Goal: Task Accomplishment & Management: Complete application form

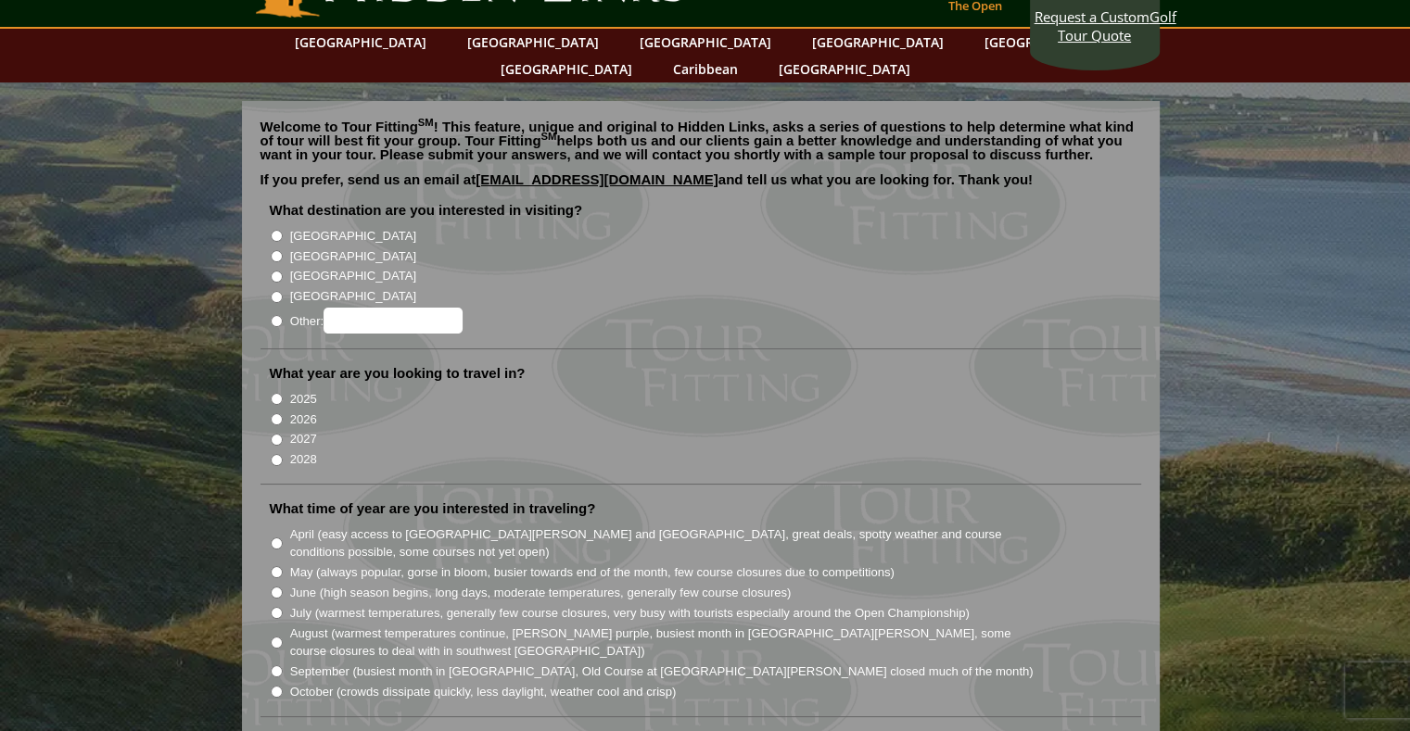
scroll to position [61, 0]
click at [274, 251] on input "[GEOGRAPHIC_DATA]" at bounding box center [277, 257] width 12 height 12
radio input "true"
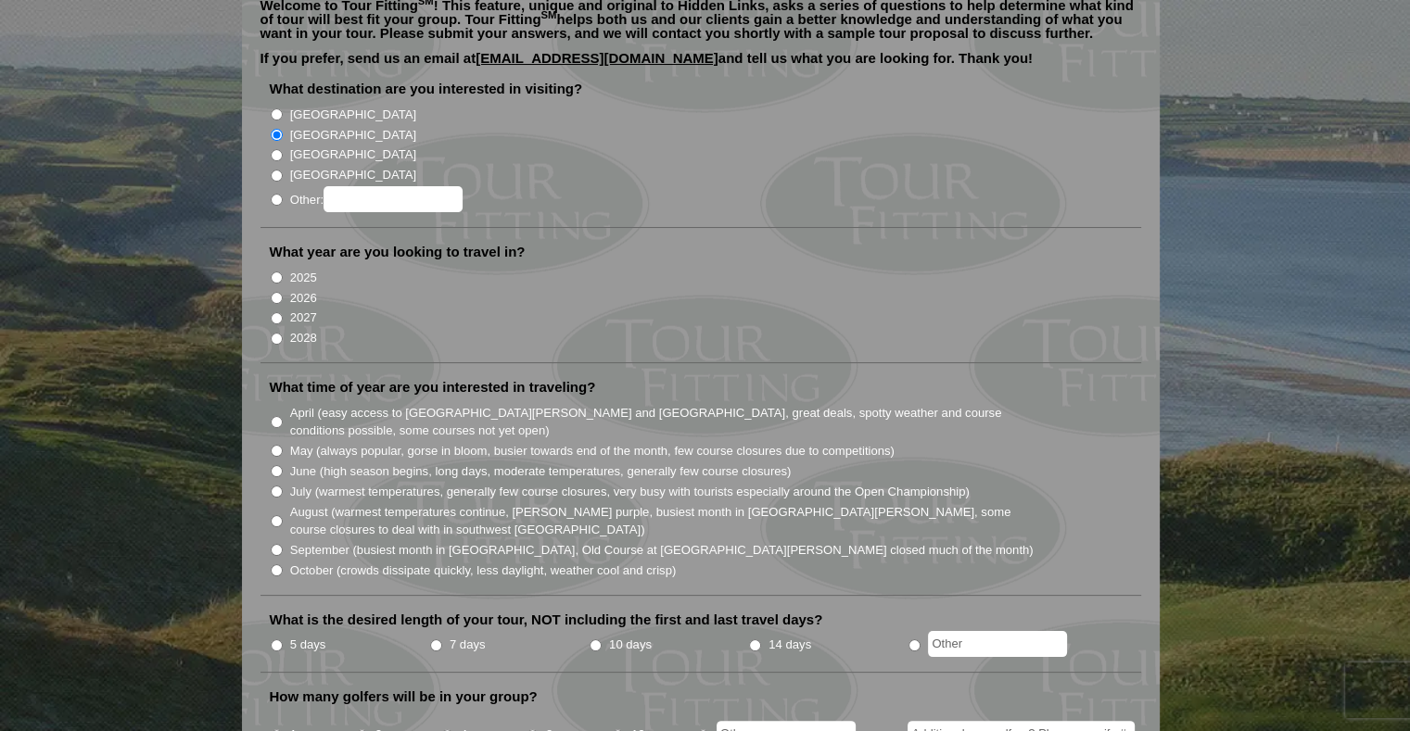
scroll to position [184, 0]
click at [274, 312] on input "2027" at bounding box center [277, 318] width 12 height 12
radio input "true"
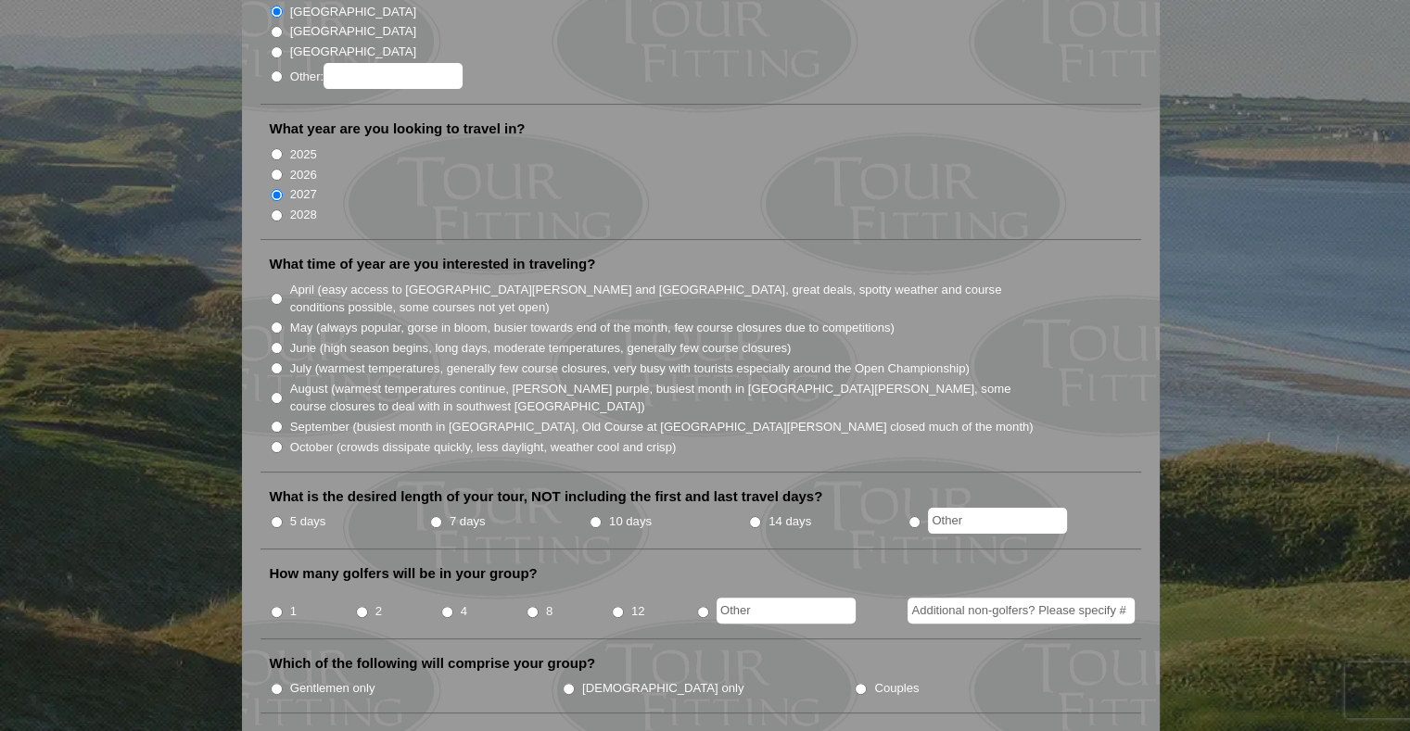
scroll to position [308, 0]
click at [276, 341] on input "June (high season begins, long days, moderate temperatures, generally few cours…" at bounding box center [277, 347] width 12 height 12
radio input "true"
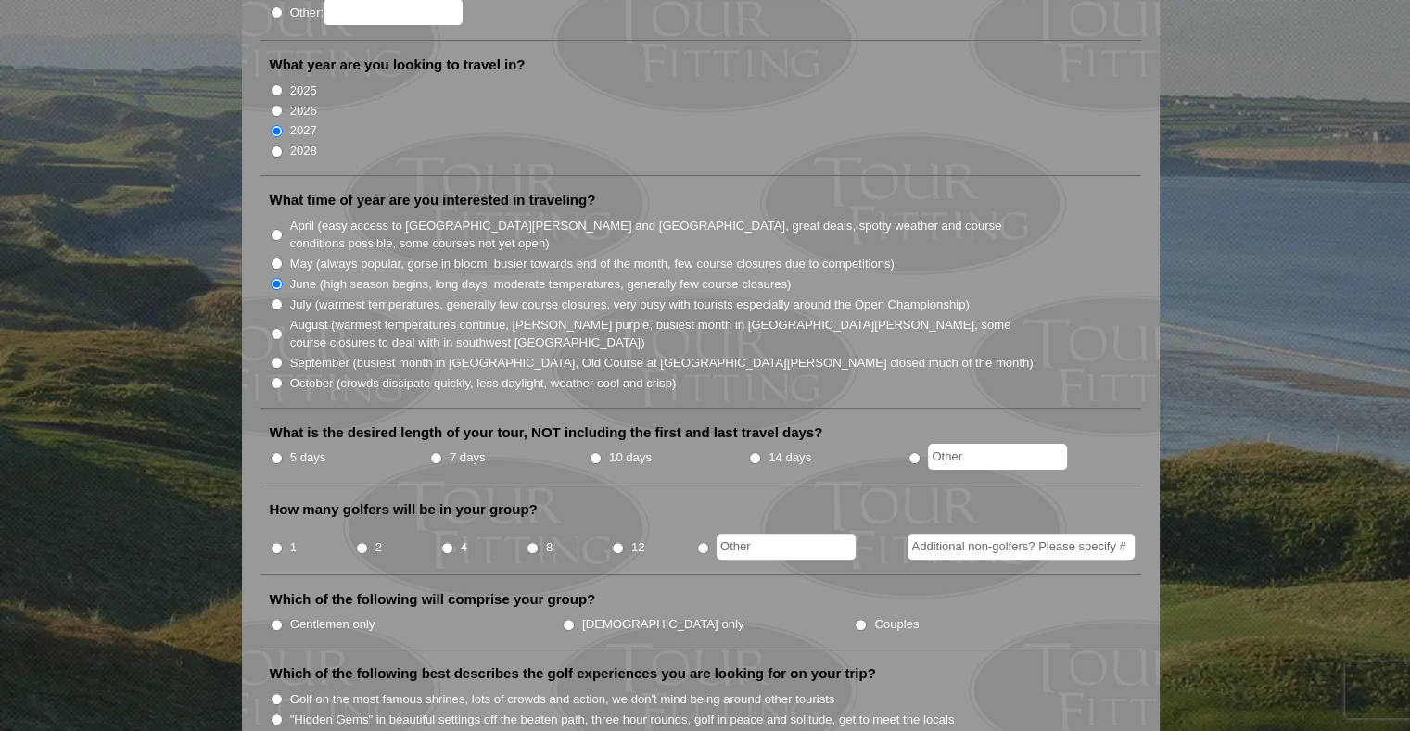
scroll to position [370, 0]
click at [589, 448] on li "10 days" at bounding box center [668, 459] width 159 height 23
click at [594, 453] on input "10 days" at bounding box center [596, 459] width 12 height 12
radio input "true"
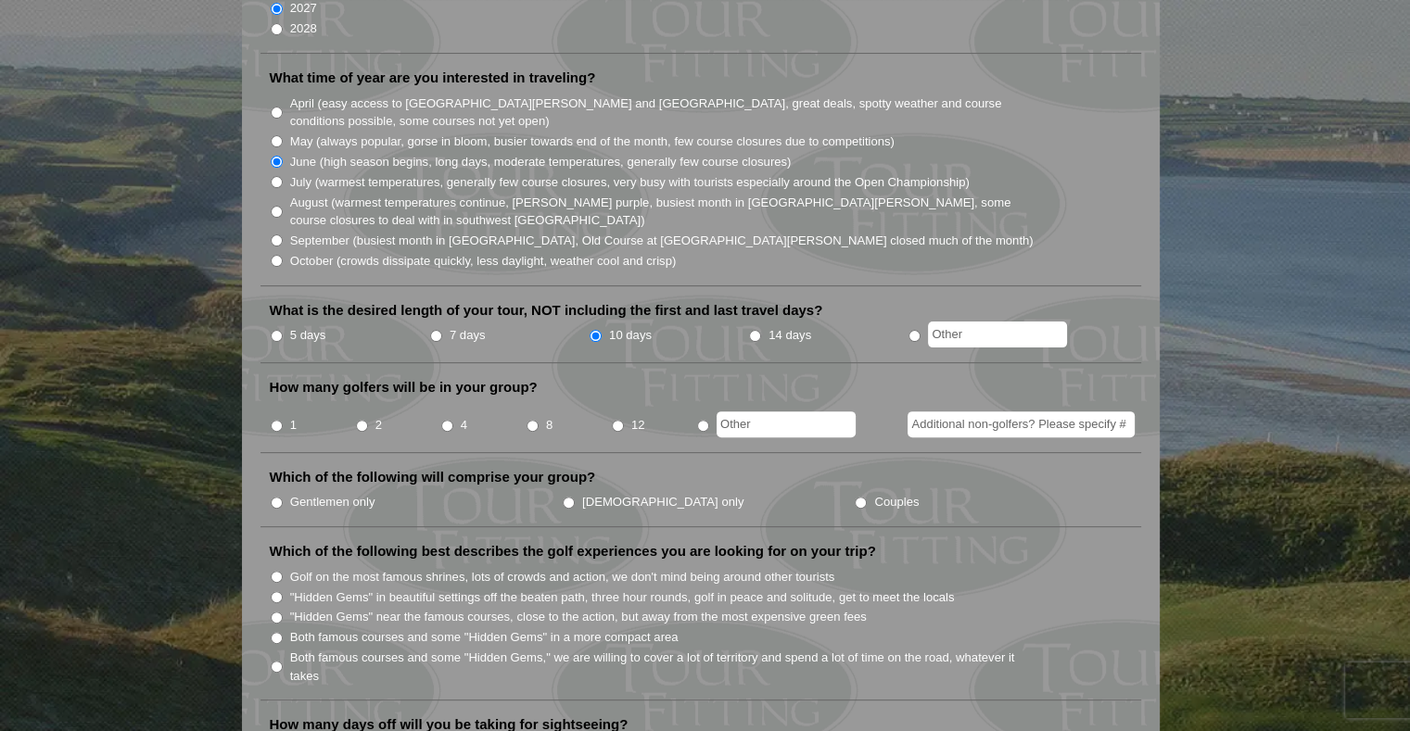
scroll to position [493, 0]
click at [443, 420] on input "4" at bounding box center [447, 426] width 12 height 12
radio input "true"
click at [272, 497] on input "Gentlemen only" at bounding box center [277, 503] width 12 height 12
radio input "true"
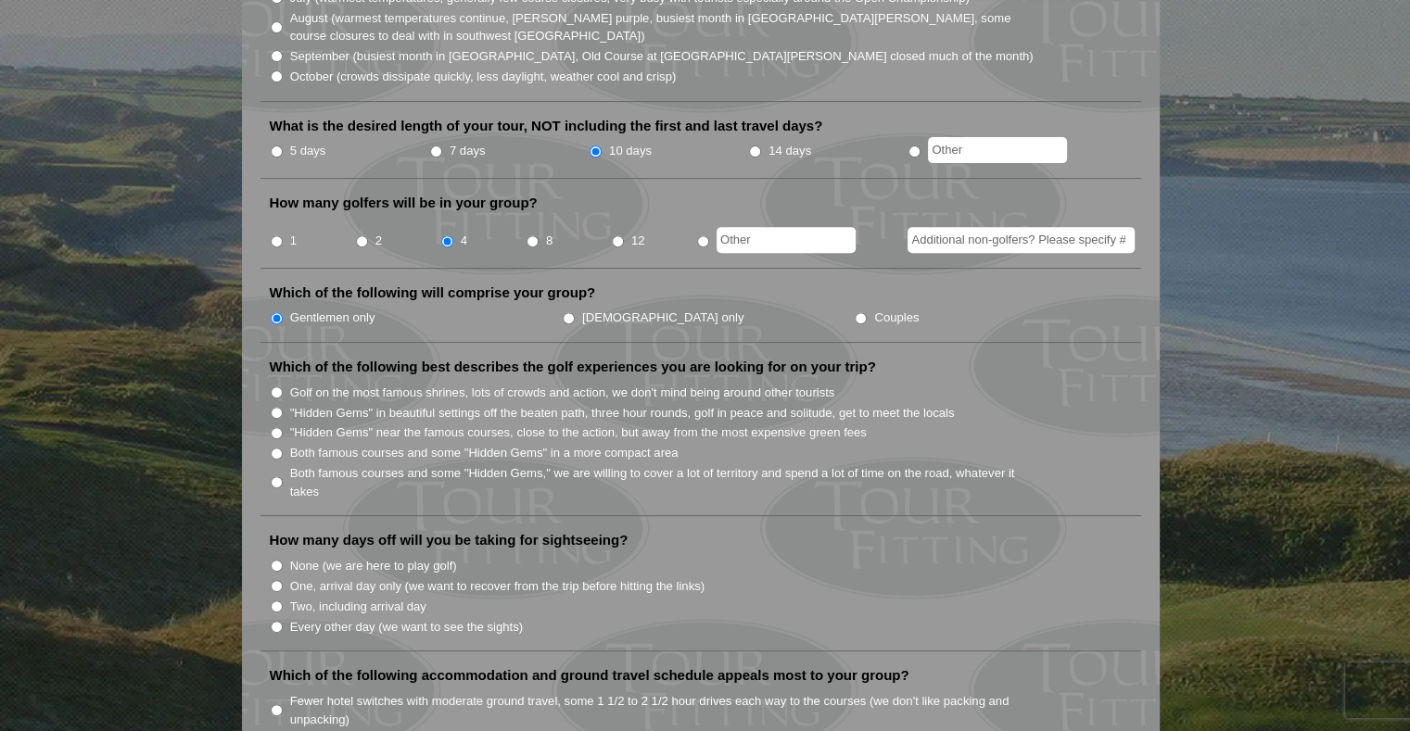
scroll to position [678, 0]
click at [275, 476] on input "Both famous courses and some "Hidden Gems," we are willing to cover a lot of te…" at bounding box center [277, 482] width 12 height 12
radio input "true"
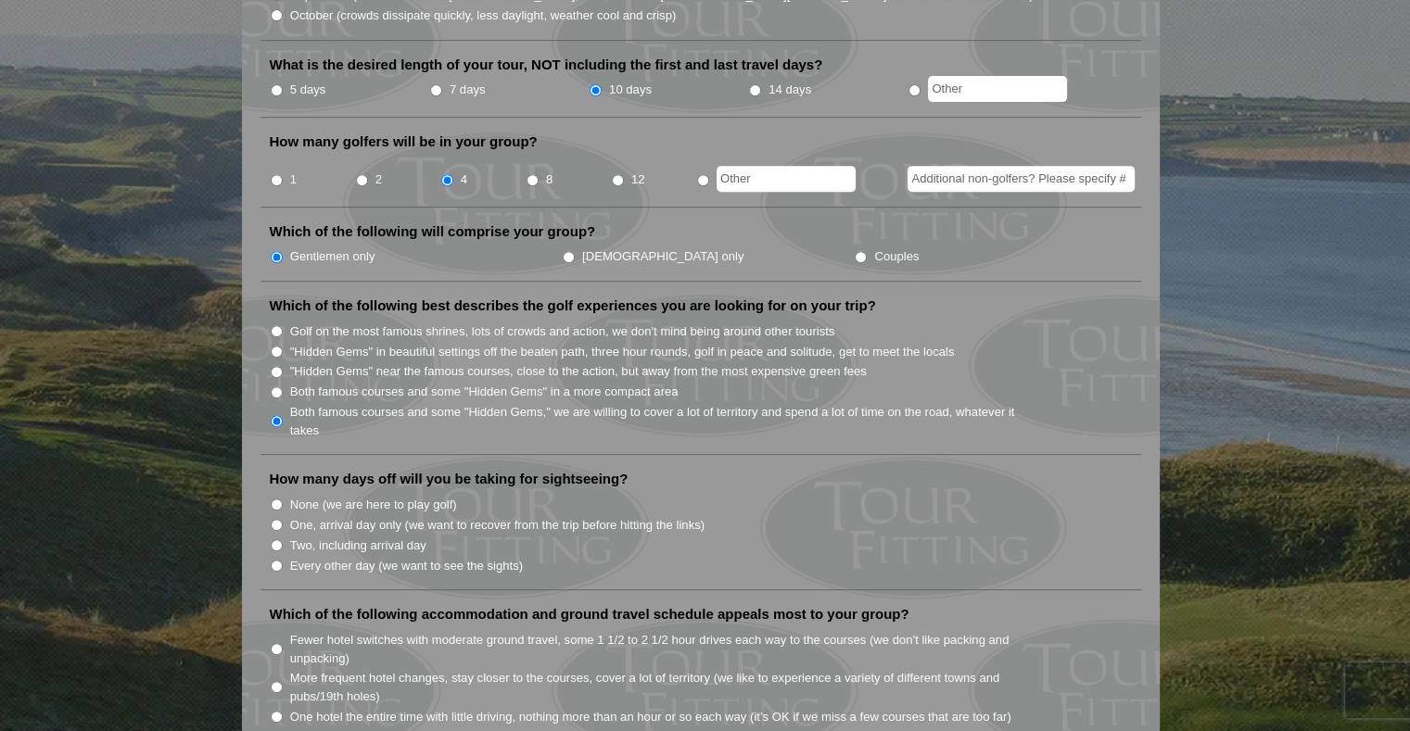
scroll to position [739, 0]
click at [273, 539] on input "Two, including arrival day" at bounding box center [277, 545] width 12 height 12
radio input "true"
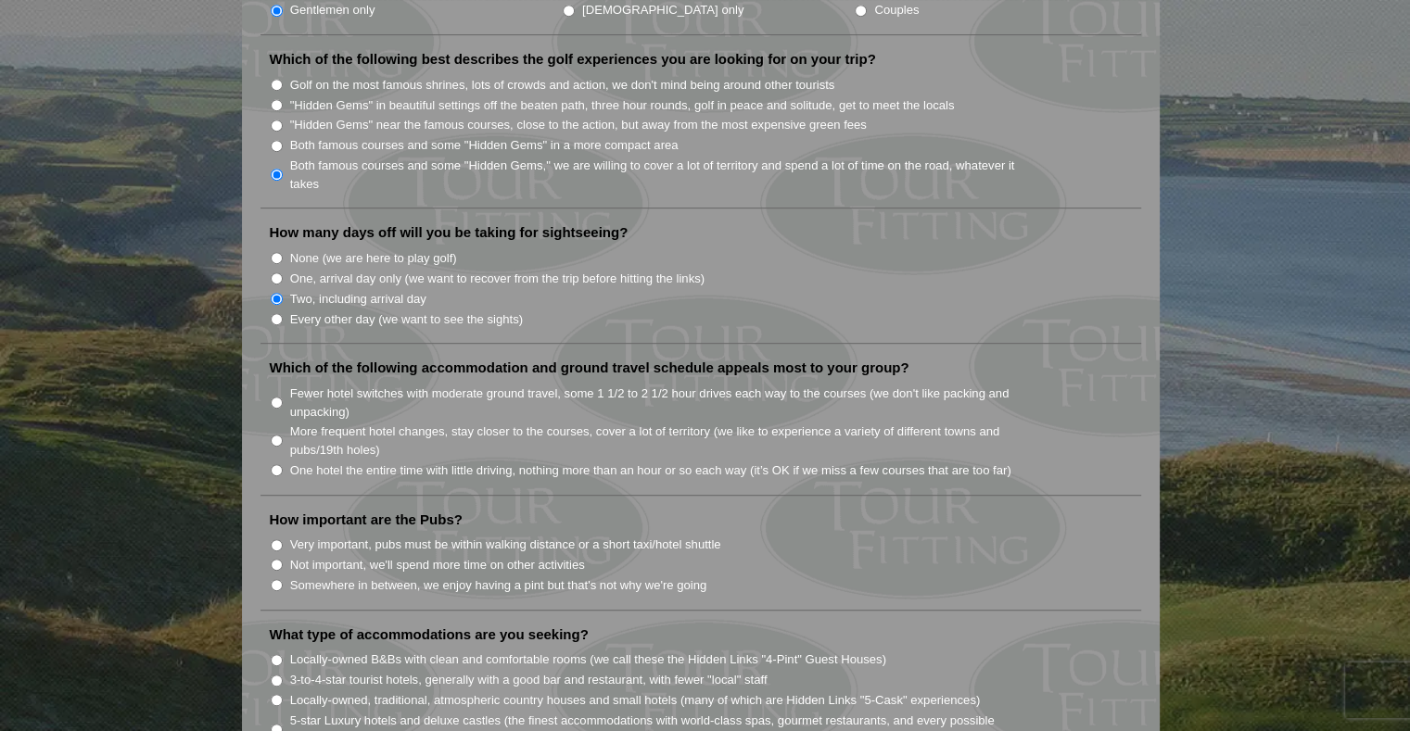
scroll to position [986, 0]
click at [275, 434] on input "More frequent hotel changes, stay closer to the courses, cover a lot of territo…" at bounding box center [277, 440] width 12 height 12
radio input "true"
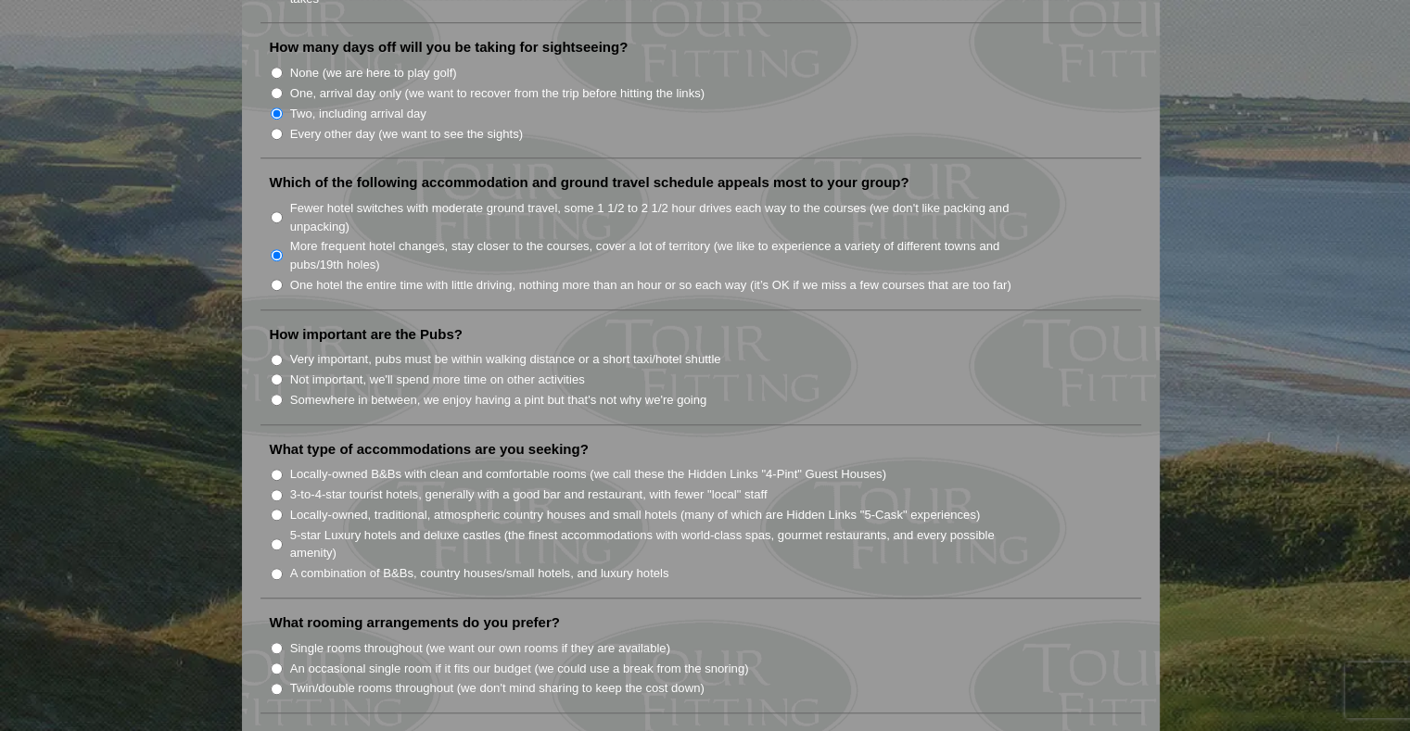
scroll to position [1172, 0]
click at [282, 353] on input "Very important, pubs must be within walking distance or a short taxi/hotel shut…" at bounding box center [277, 359] width 12 height 12
radio input "true"
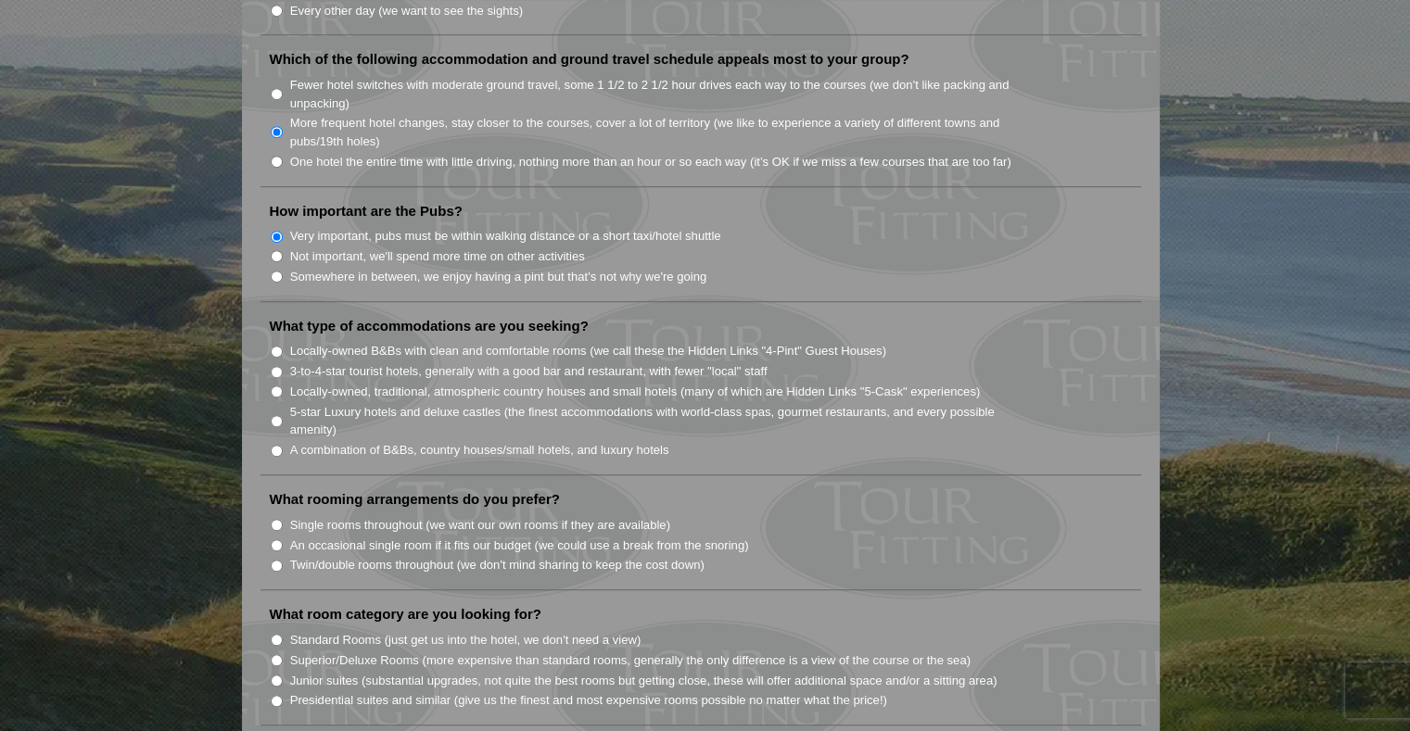
scroll to position [1294, 0]
click at [273, 415] on input "5-star Luxury hotels and deluxe castles (the finest accommodations with world-c…" at bounding box center [277, 421] width 12 height 12
radio input "true"
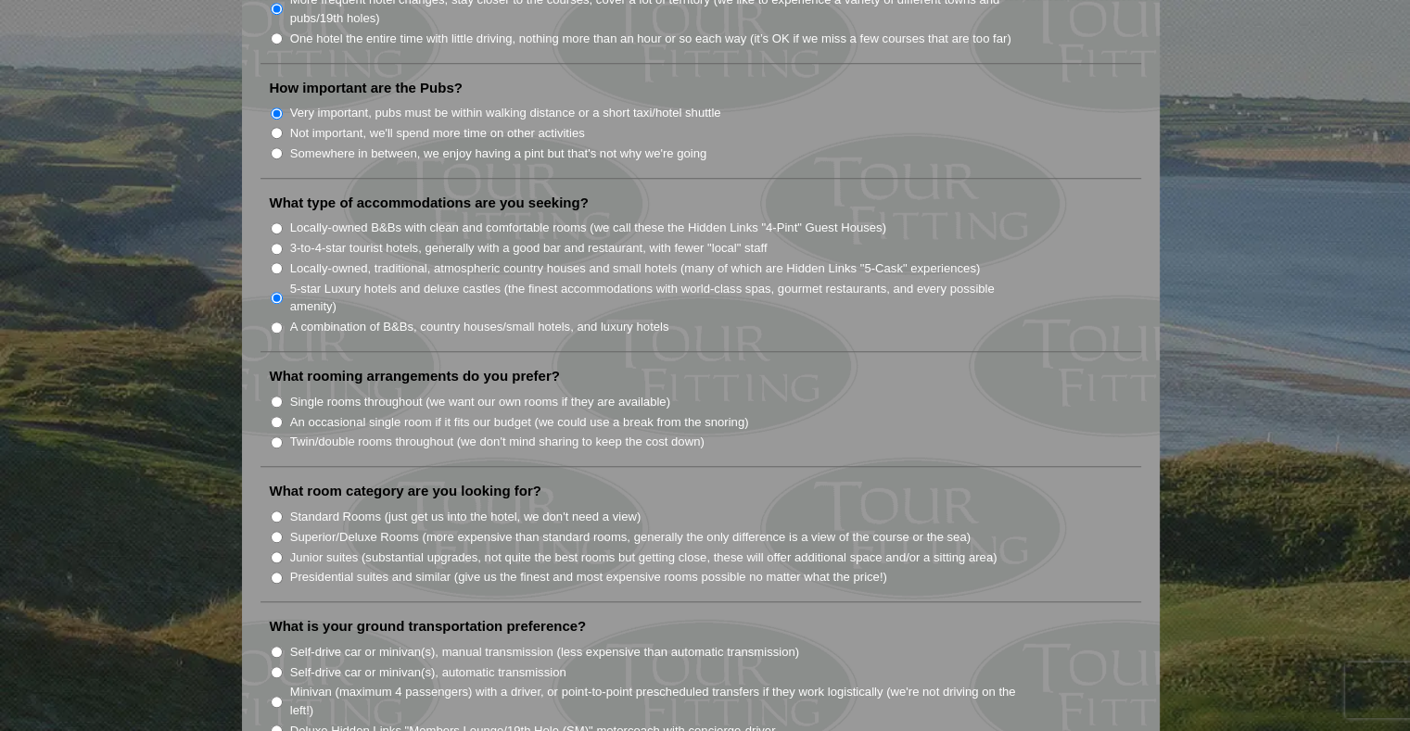
scroll to position [1418, 0]
click at [278, 395] on input "Single rooms throughout (we want our own rooms if they are available)" at bounding box center [277, 401] width 12 height 12
radio input "true"
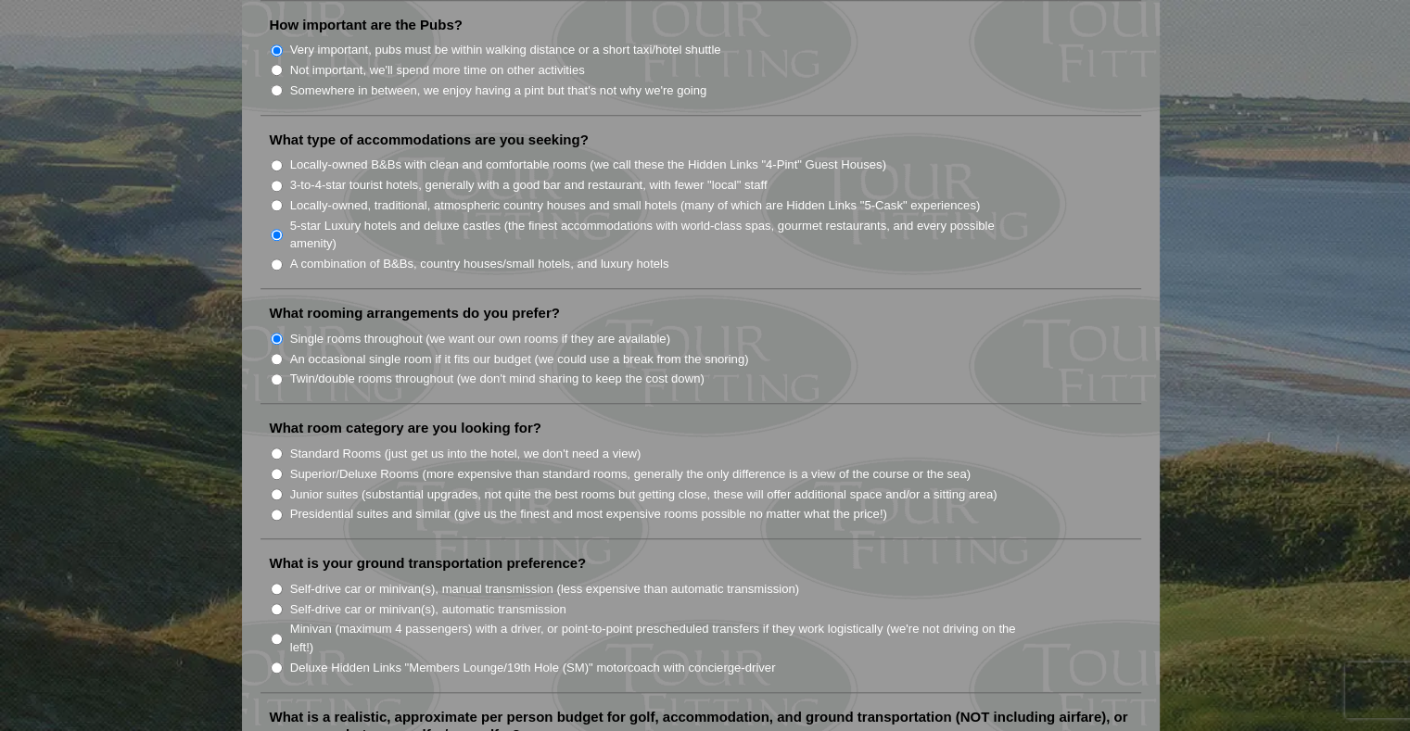
scroll to position [1480, 0]
click at [282, 468] on input "Superior/Deluxe Rooms (more expensive than standard rooms, generally the only d…" at bounding box center [277, 474] width 12 height 12
radio input "true"
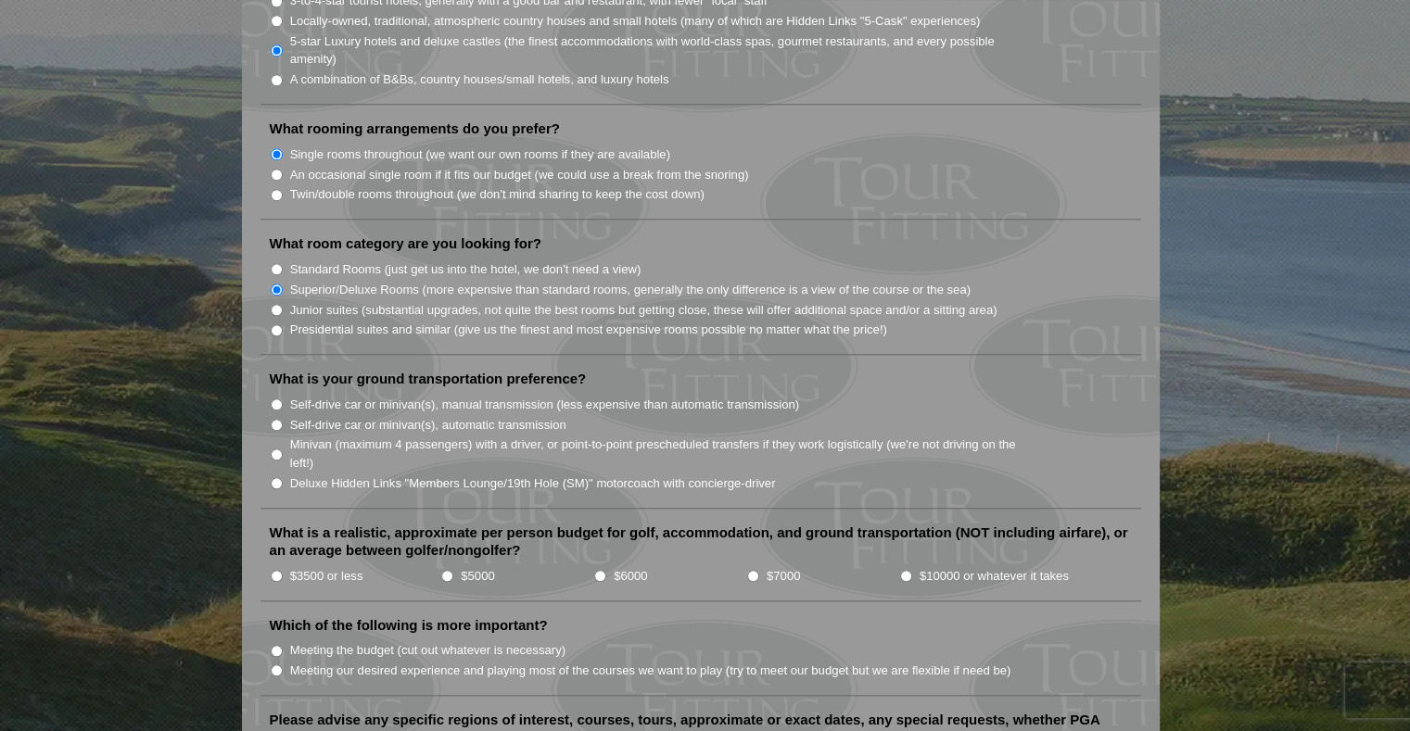
scroll to position [1665, 0]
click at [275, 477] on input "Deluxe Hidden Links "Members Lounge/19th Hole (SM)" motorcoach with concierge-d…" at bounding box center [277, 483] width 12 height 12
radio input "true"
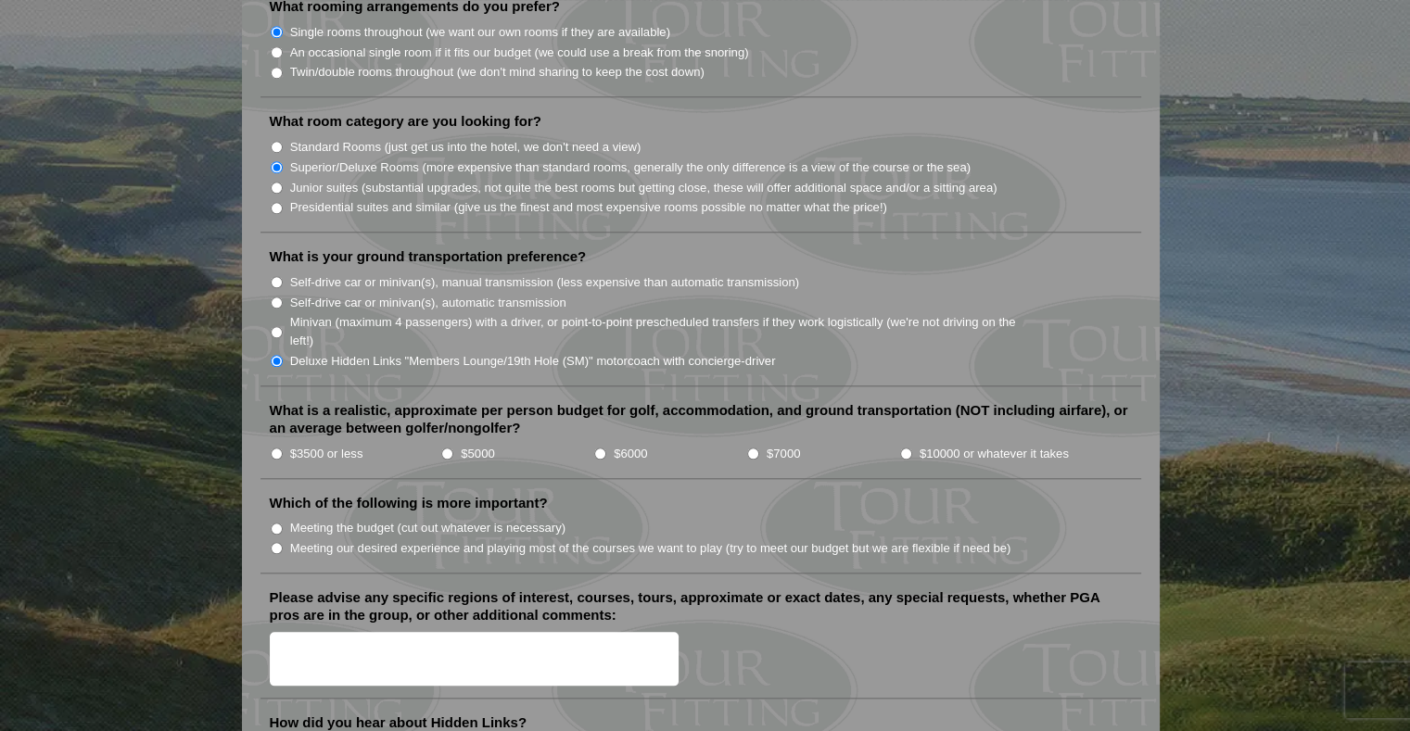
scroll to position [1788, 0]
click at [905, 447] on input "$10000 or whatever it takes" at bounding box center [906, 453] width 12 height 12
radio input "true"
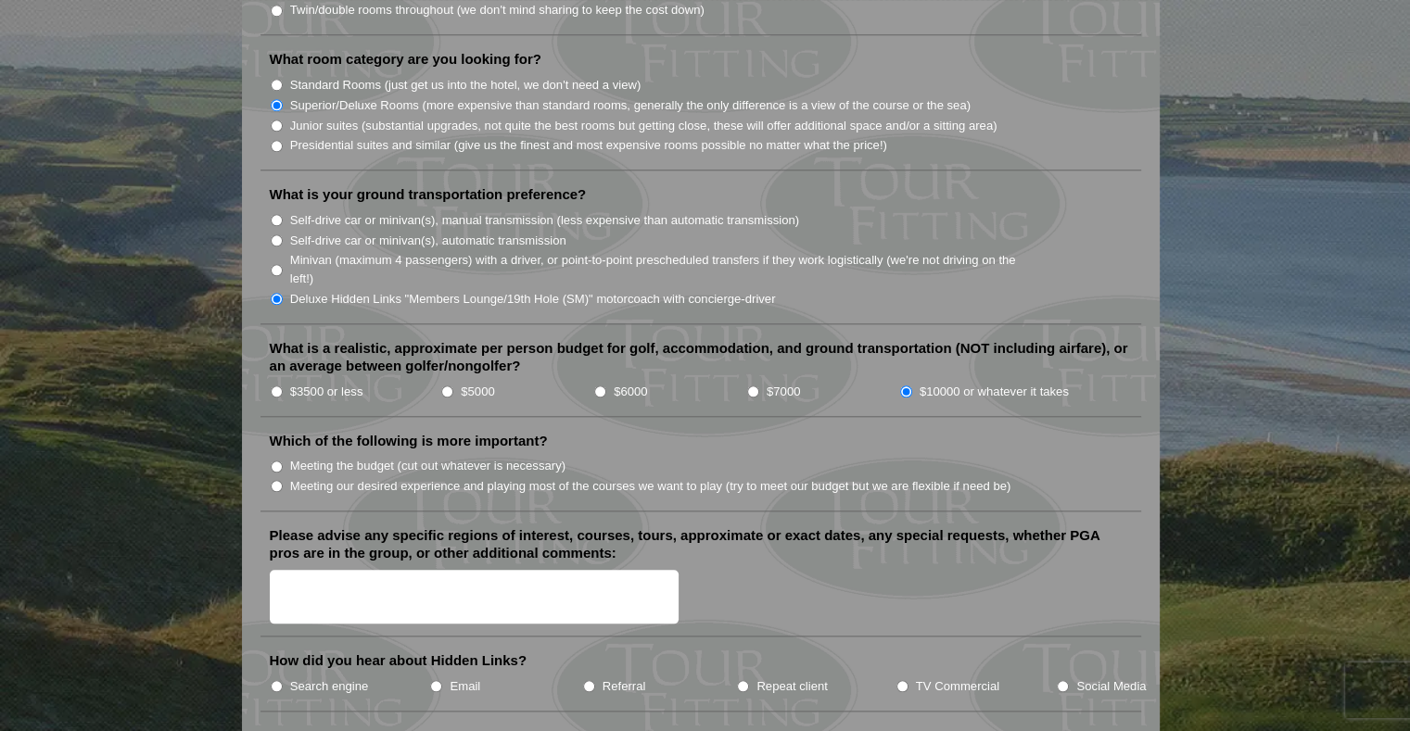
scroll to position [1850, 0]
click at [278, 479] on input "Meeting our desired experience and playing most of the courses we want to play …" at bounding box center [277, 485] width 12 height 12
radio input "true"
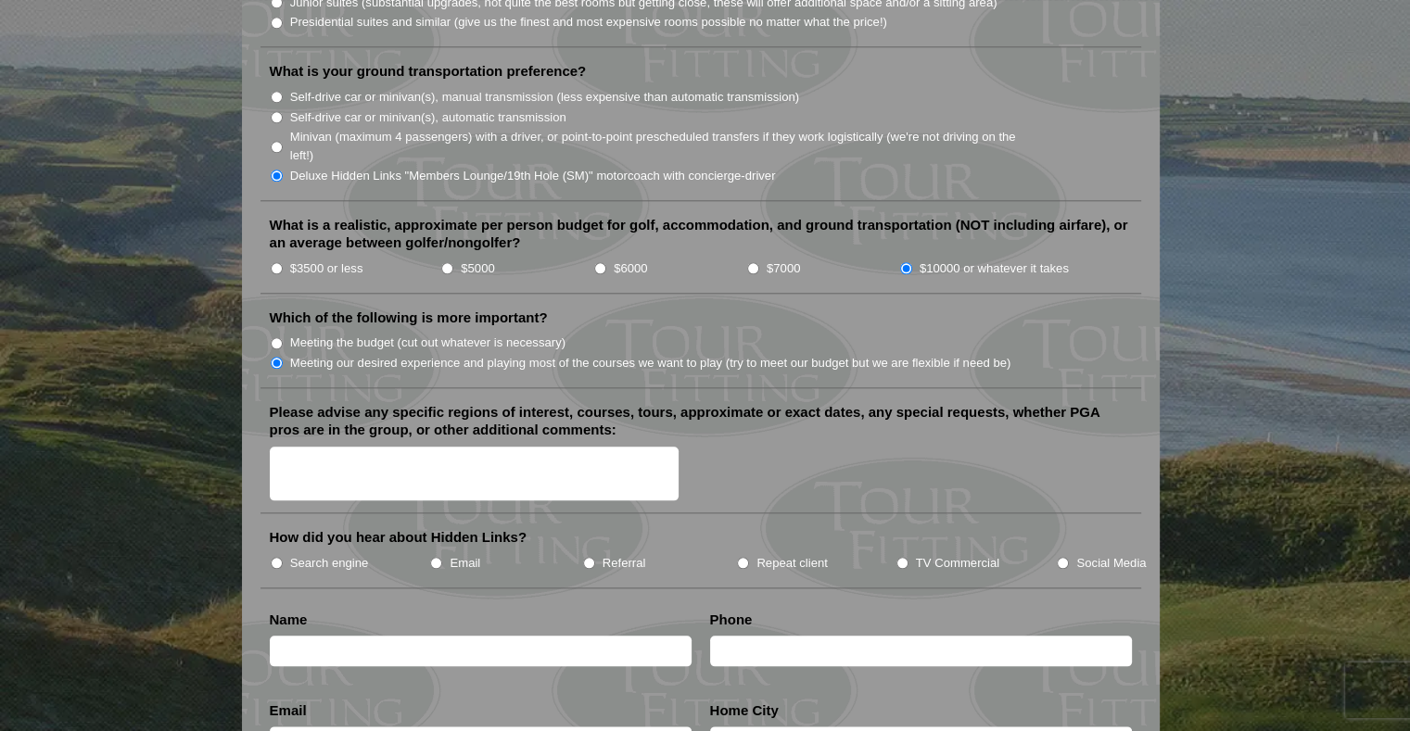
scroll to position [1973, 0]
click at [900, 557] on input "TV Commercial" at bounding box center [902, 563] width 12 height 12
radio input "true"
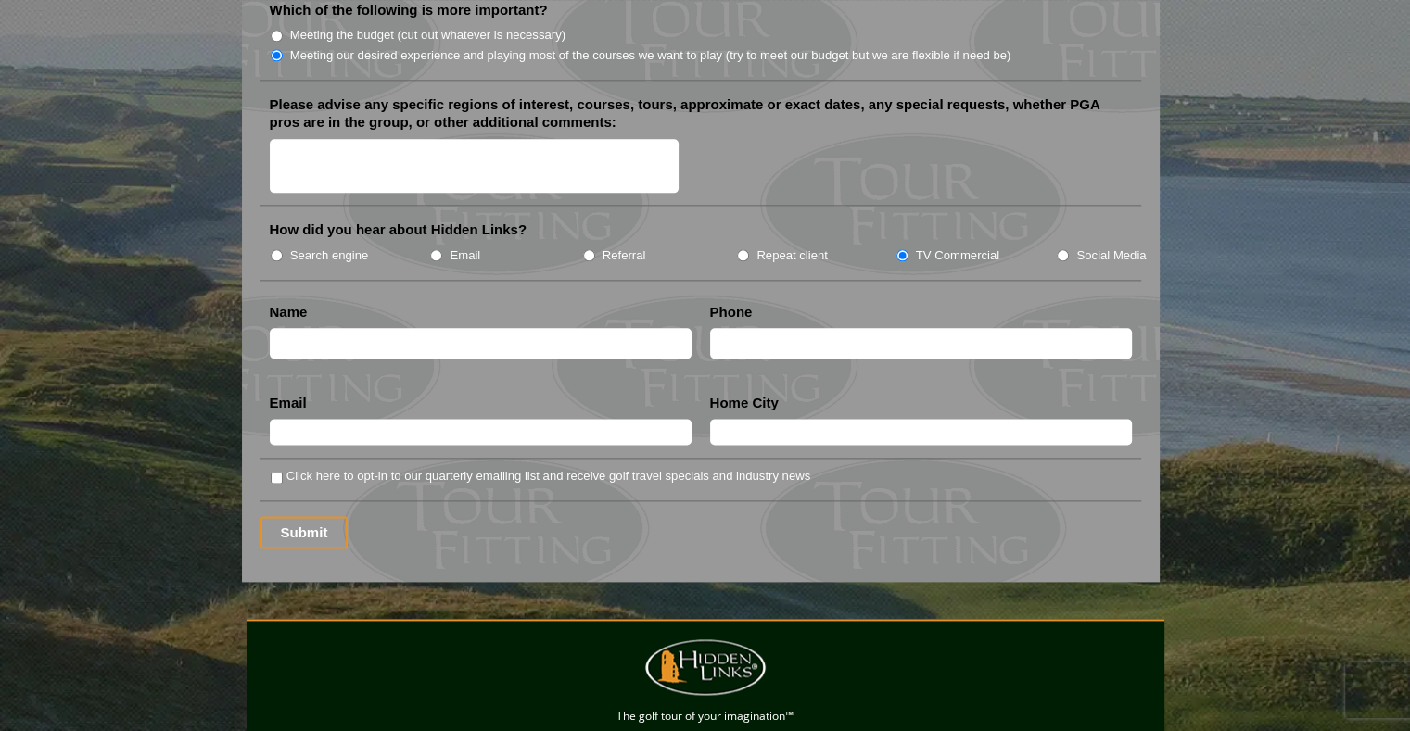
scroll to position [2281, 0]
click at [358, 327] on input "text" at bounding box center [481, 342] width 422 height 31
type input "[PERSON_NAME]"
radio input "true"
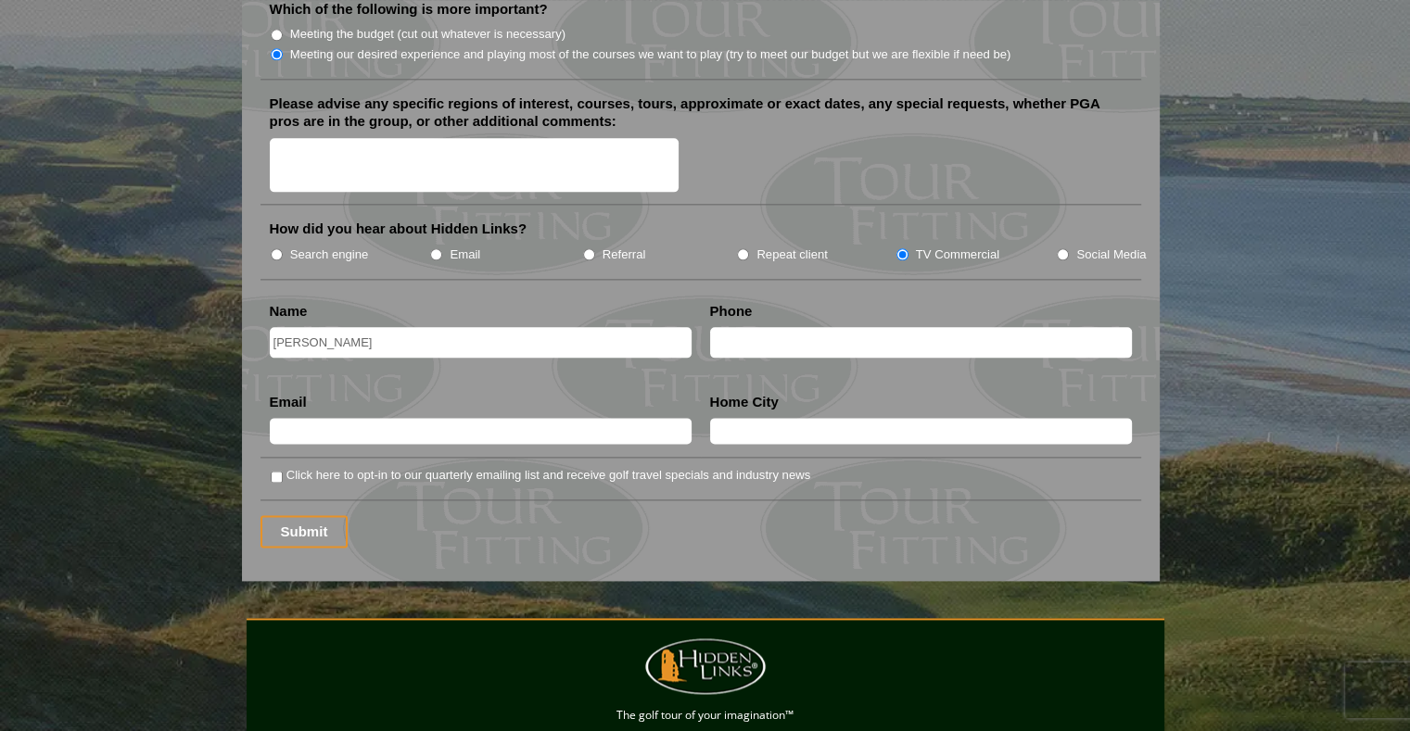
radio input "true"
type input "5406451055"
type input "[EMAIL_ADDRESS][DOMAIN_NAME]"
type input "oakton, [GEOGRAPHIC_DATA]"
click at [824, 327] on input "5406451055" at bounding box center [921, 342] width 422 height 31
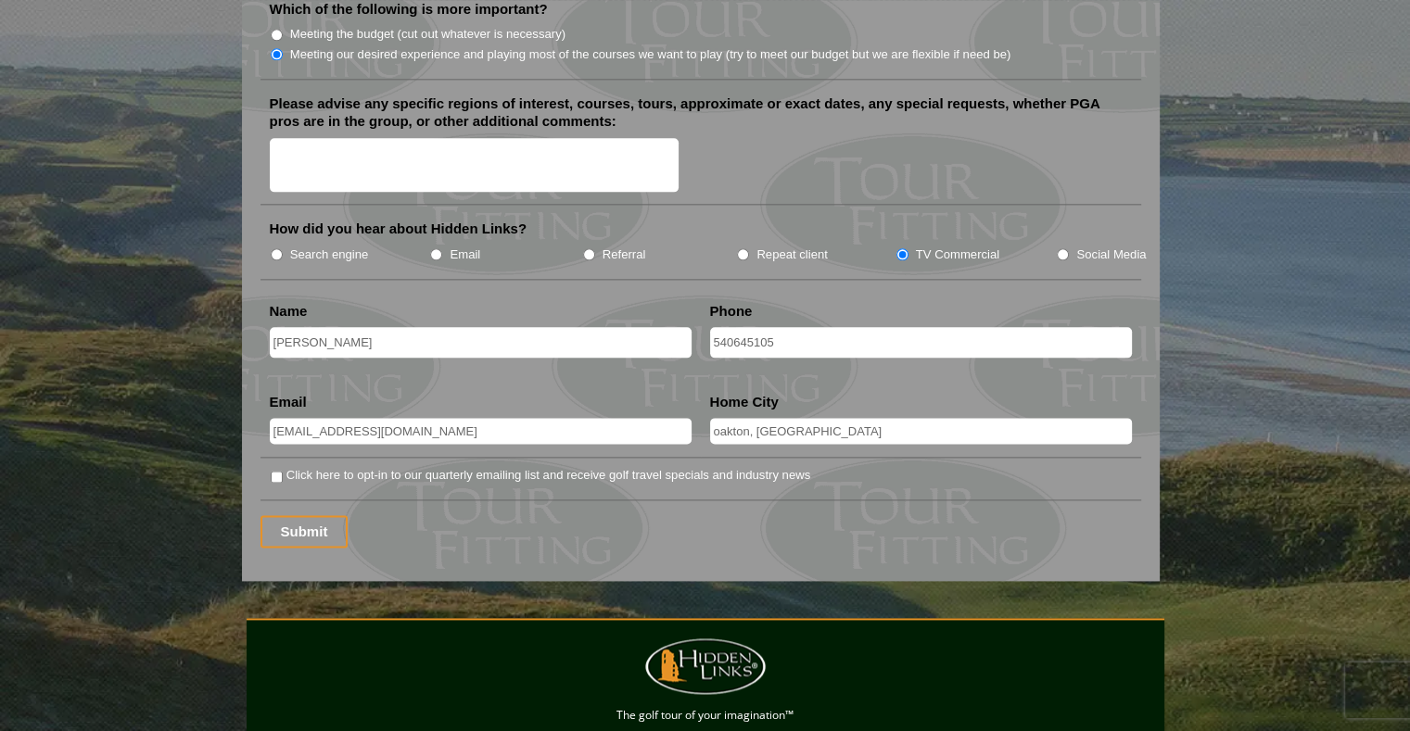
type input "5406451055"
click at [373, 515] on div "Submit" at bounding box center [700, 531] width 881 height 32
click at [306, 515] on input "Submit" at bounding box center [304, 531] width 88 height 32
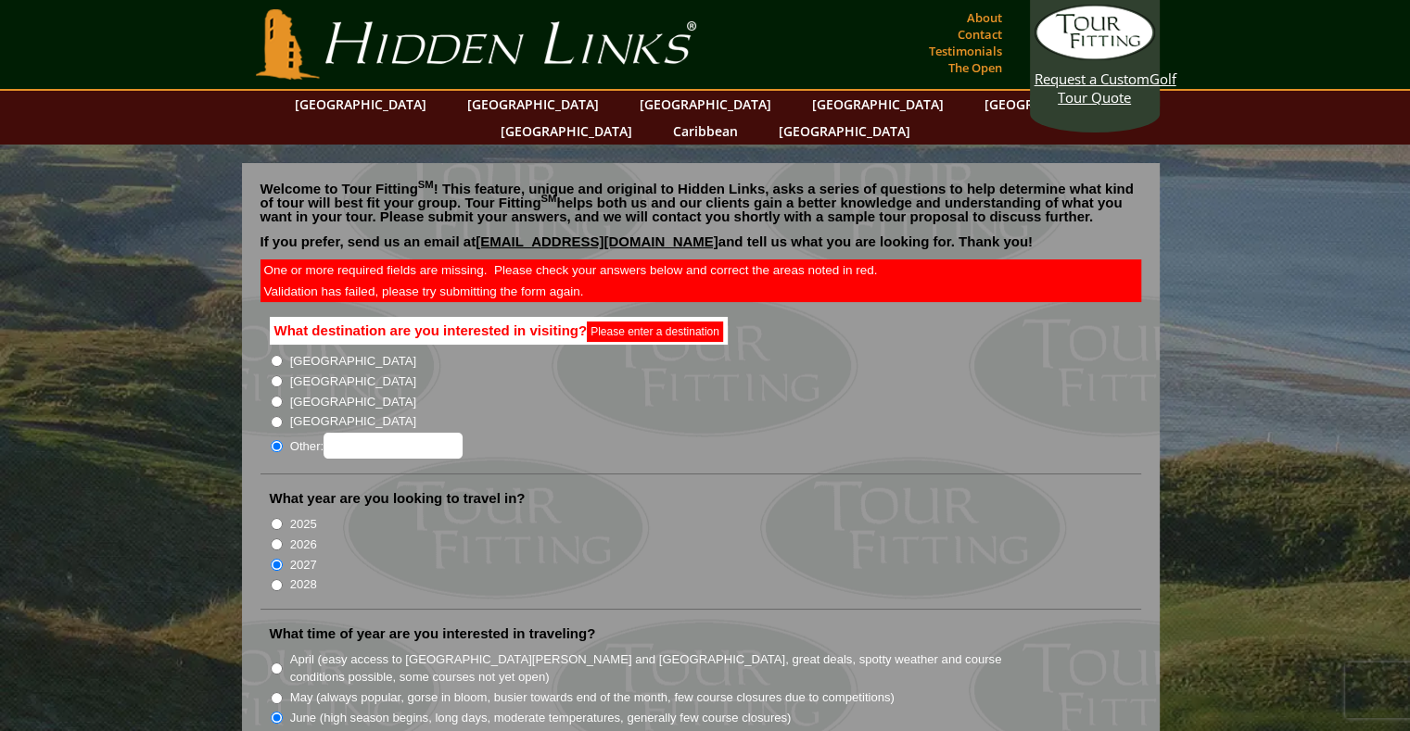
click at [276, 375] on input "[GEOGRAPHIC_DATA]" at bounding box center [277, 381] width 12 height 12
radio input "true"
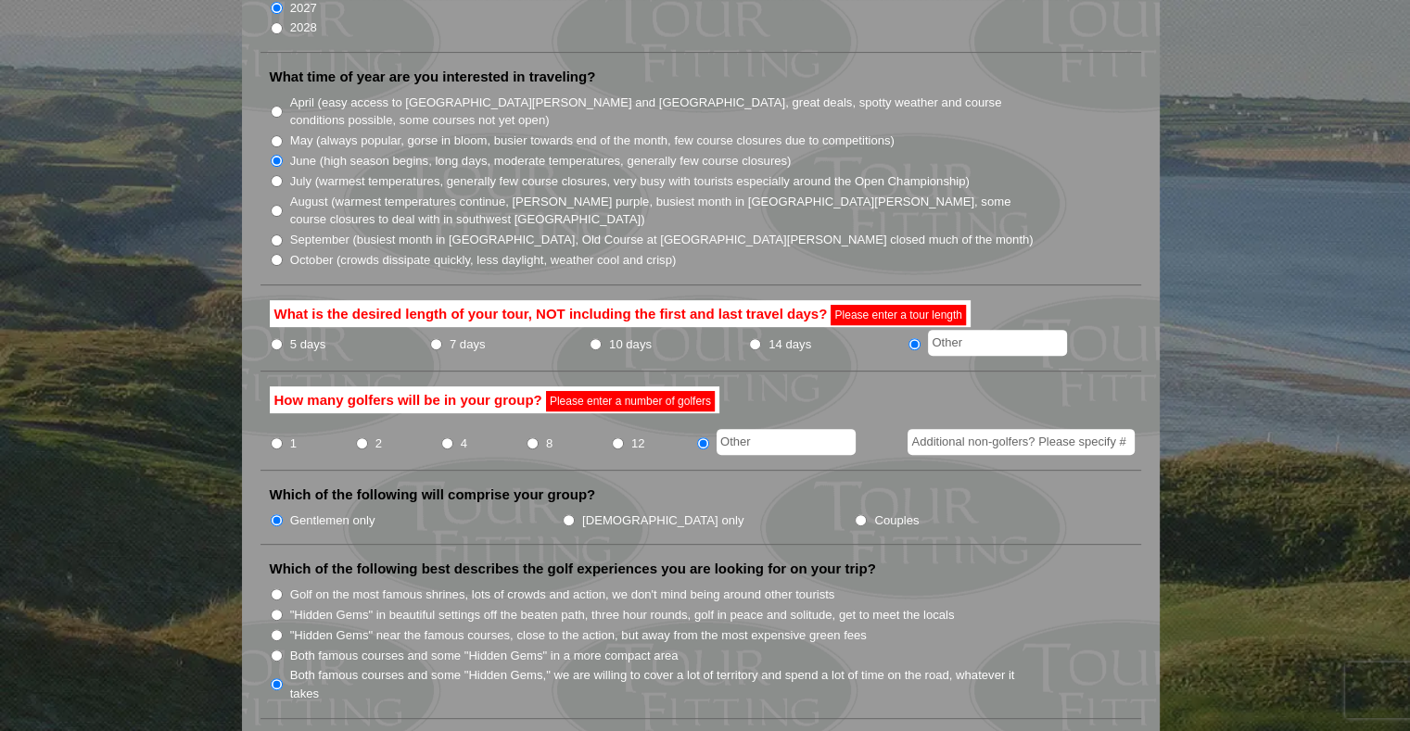
scroll to position [557, 0]
click at [591, 338] on input "10 days" at bounding box center [596, 344] width 12 height 12
radio input "true"
click at [445, 438] on input "4" at bounding box center [447, 444] width 12 height 12
radio input "true"
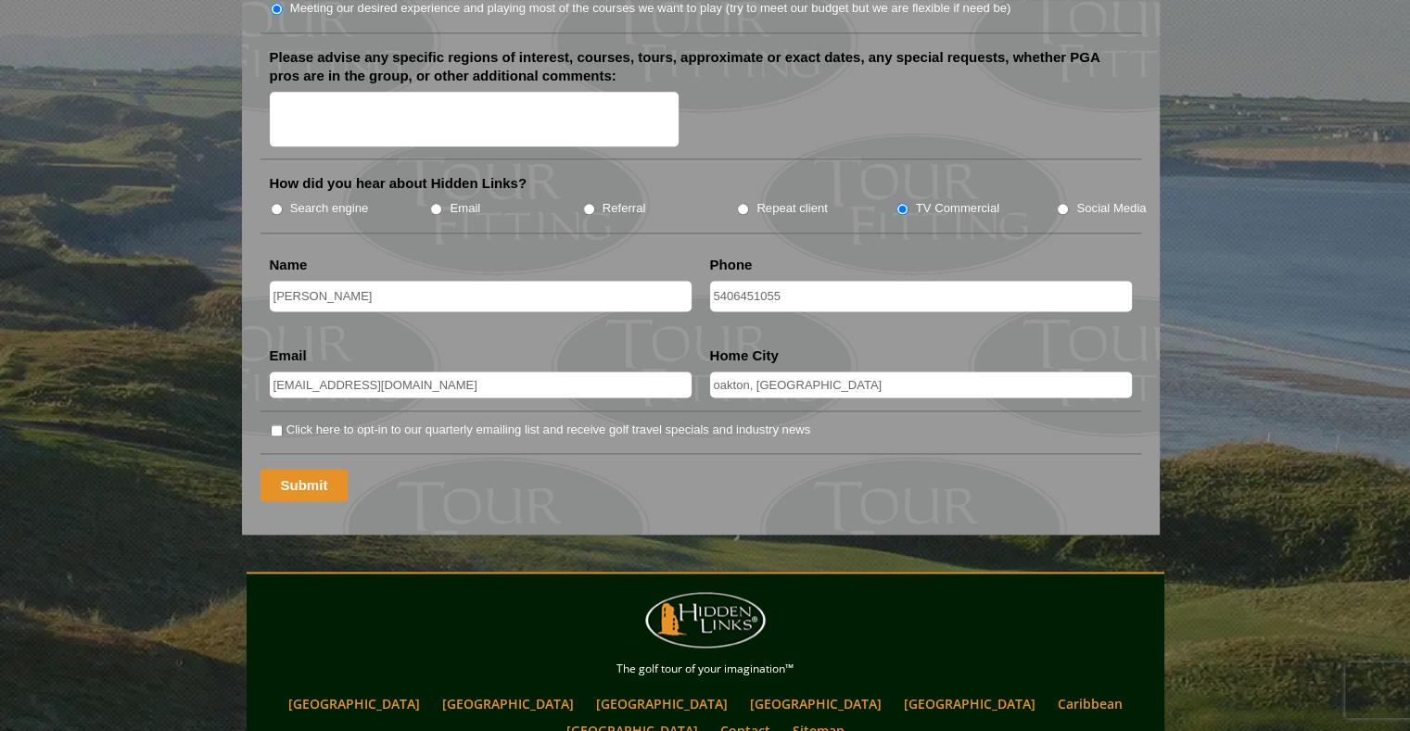
scroll to position [2410, 0]
click at [294, 468] on input "Submit" at bounding box center [304, 484] width 88 height 32
